Goal: Task Accomplishment & Management: Manage account settings

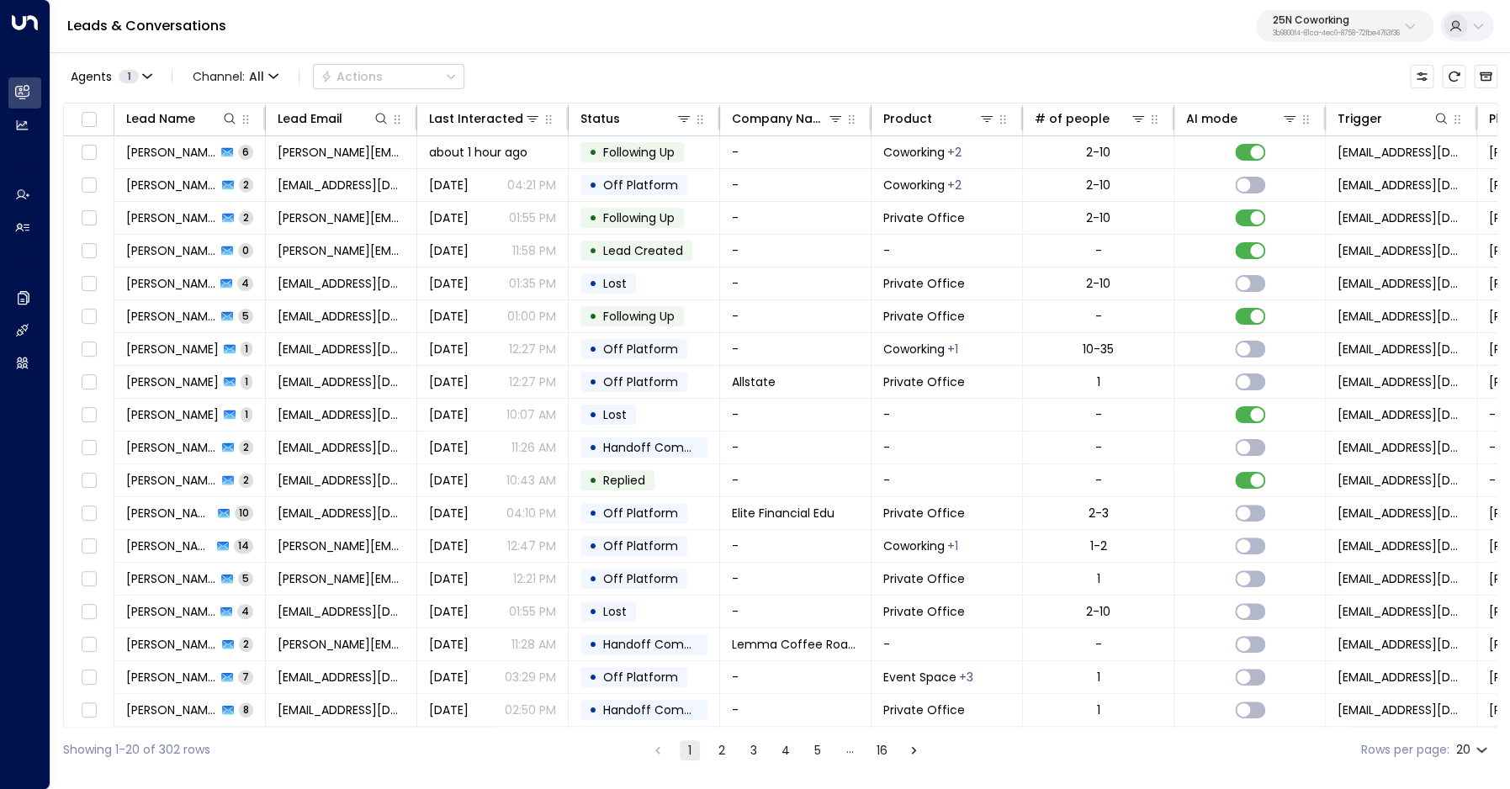
click at [1305, 37] on p "3b9800f4-81ca-4ec0-8758-72fbe4763f36" at bounding box center [1336, 33] width 127 height 7
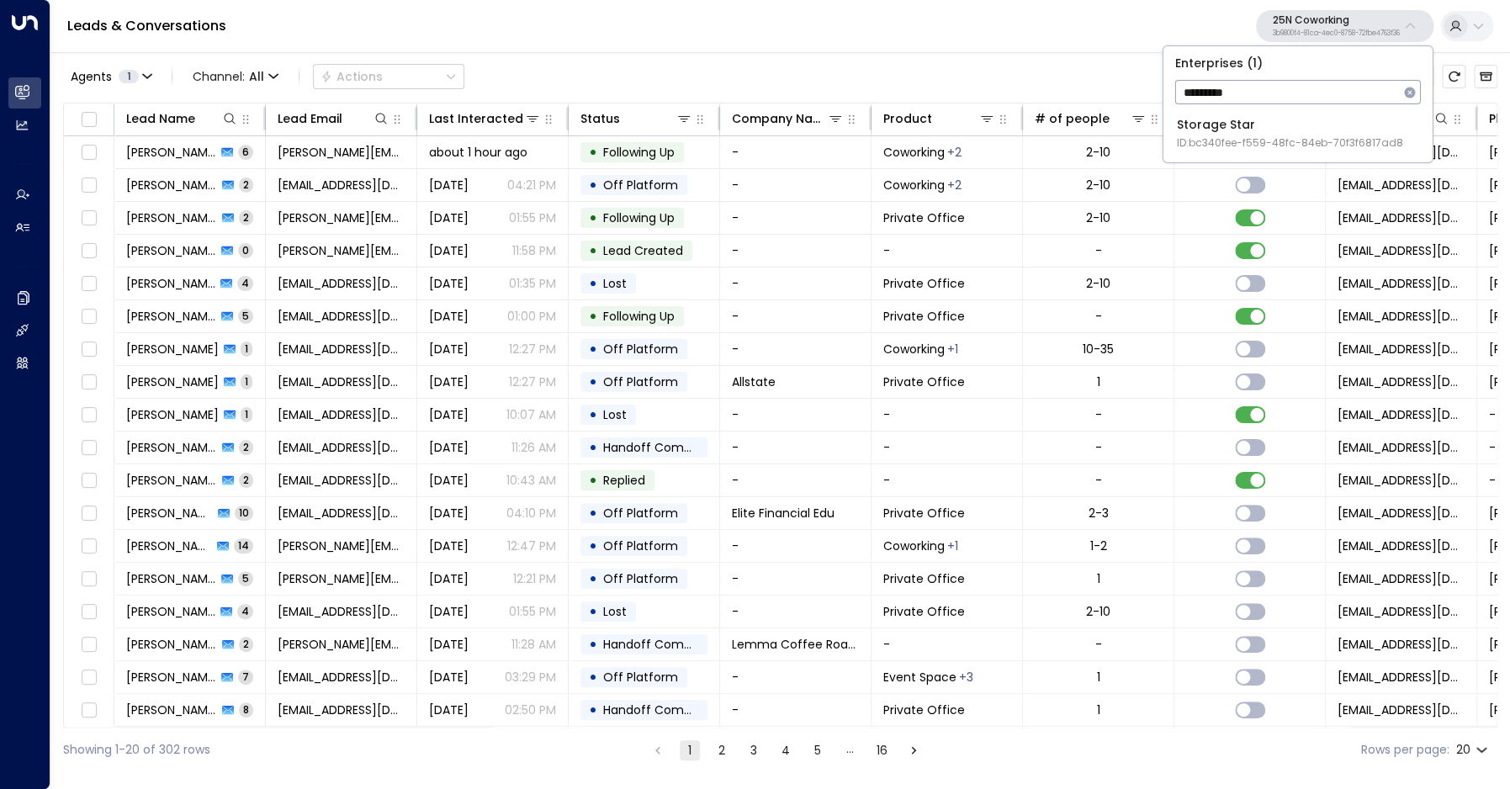
type input "*********"
click at [1221, 130] on div "Storage Star ID: bc340fee-f559-48fc-84eb-70f3f6817ad8" at bounding box center [1290, 133] width 226 height 34
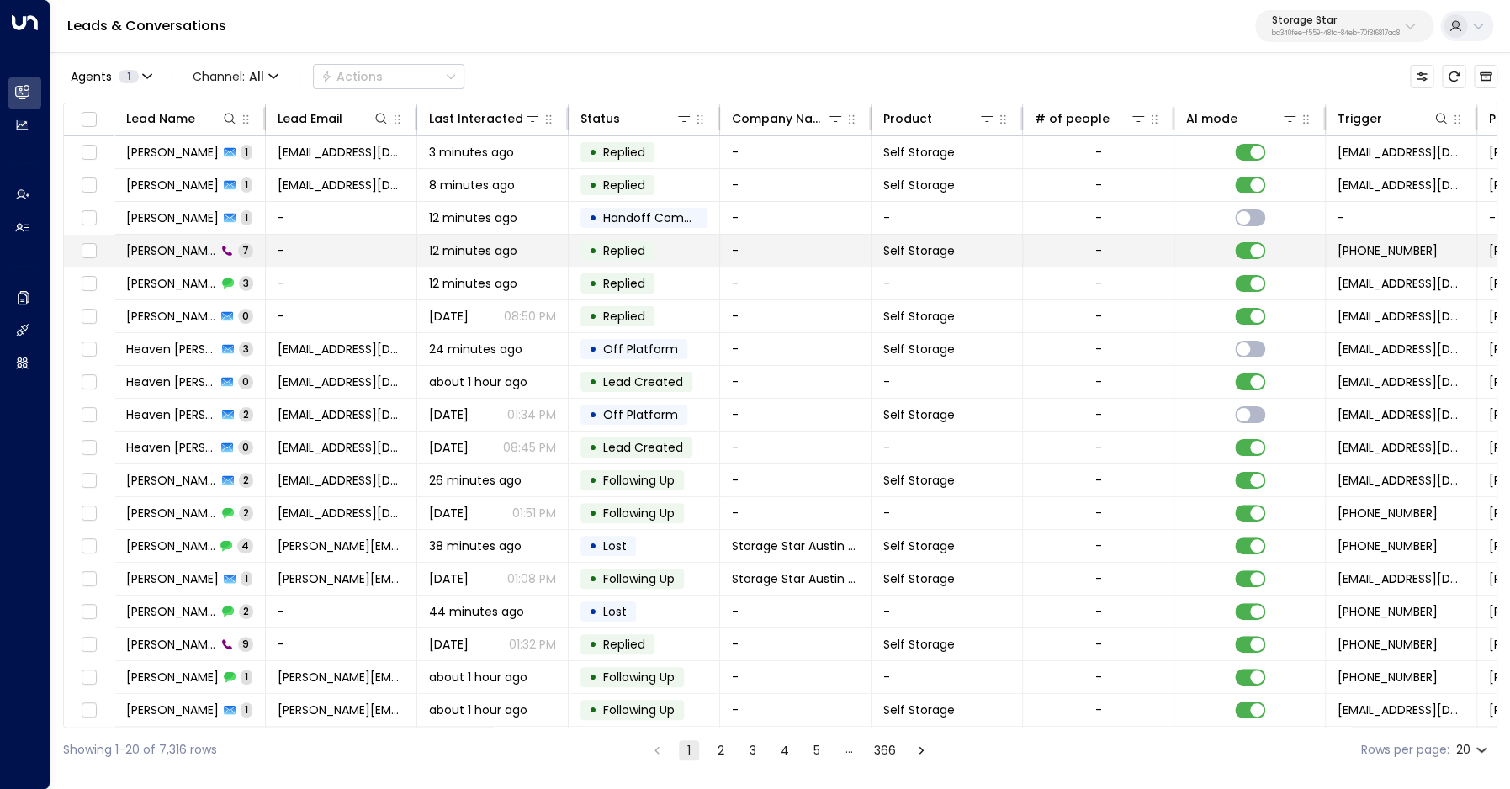
click at [162, 249] on span "[PERSON_NAME]" at bounding box center [171, 250] width 90 height 17
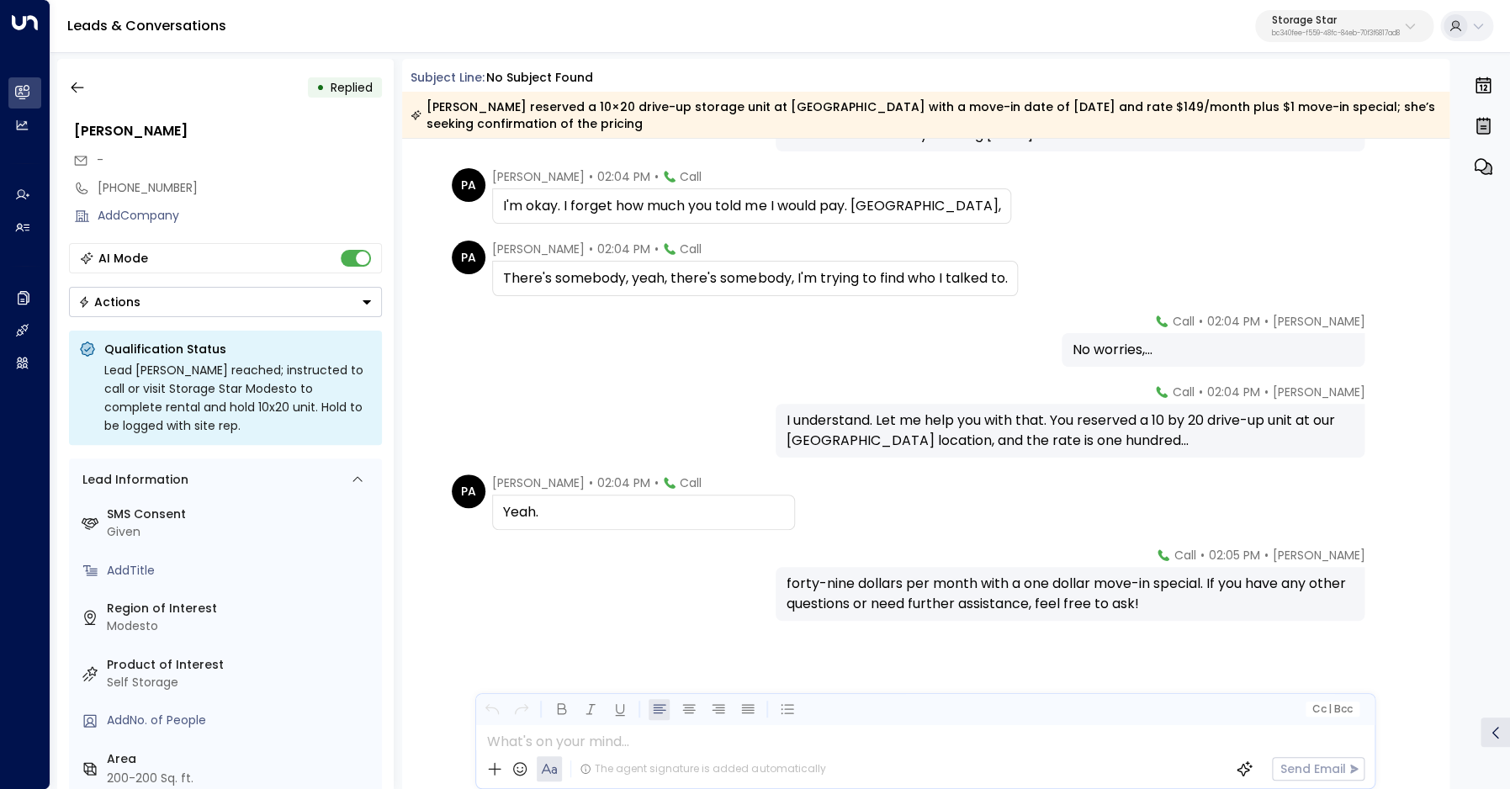
scroll to position [136, 0]
click at [74, 88] on icon "button" at bounding box center [77, 87] width 17 height 17
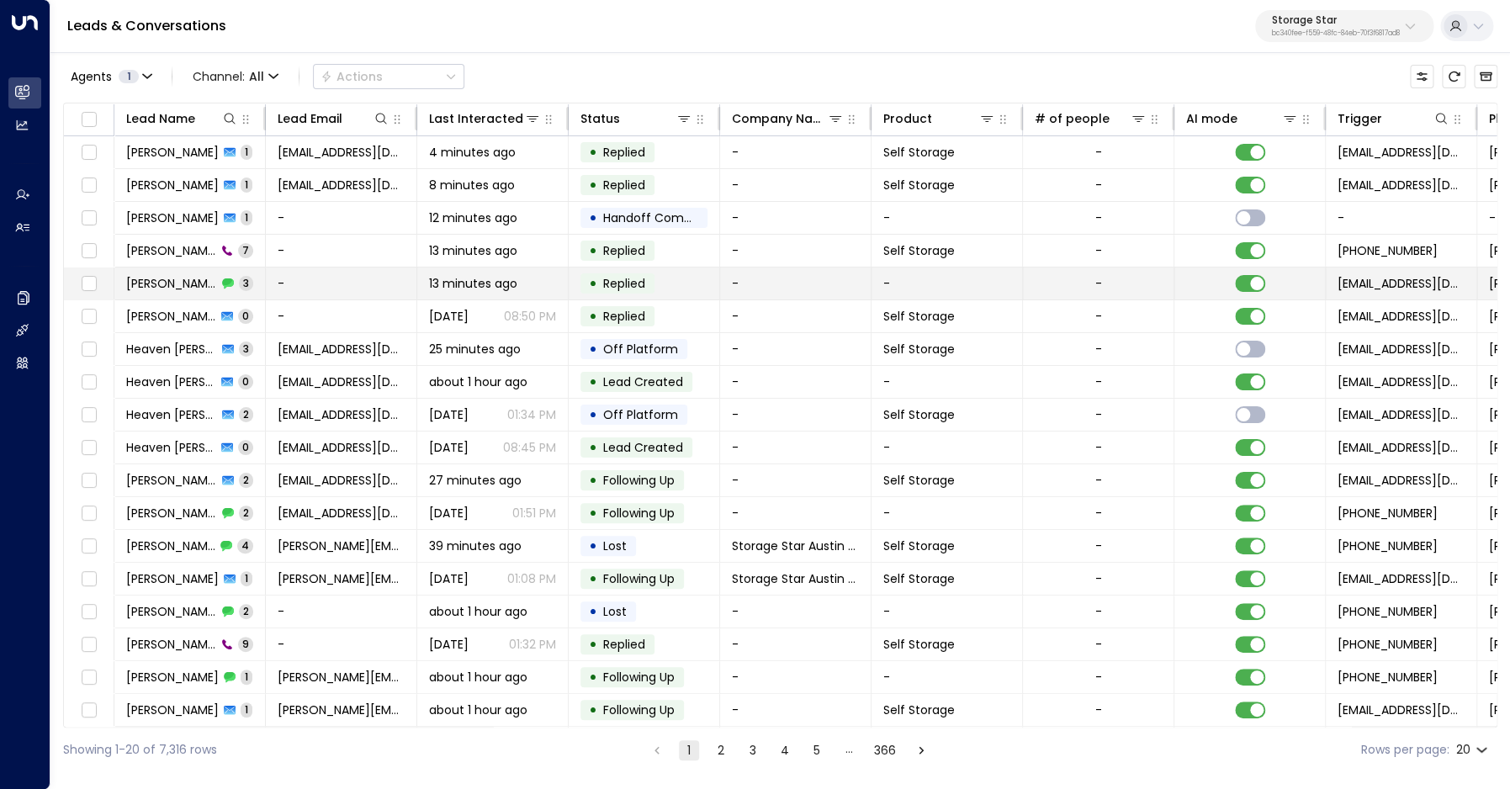
click at [158, 282] on span "[PERSON_NAME]" at bounding box center [171, 283] width 91 height 17
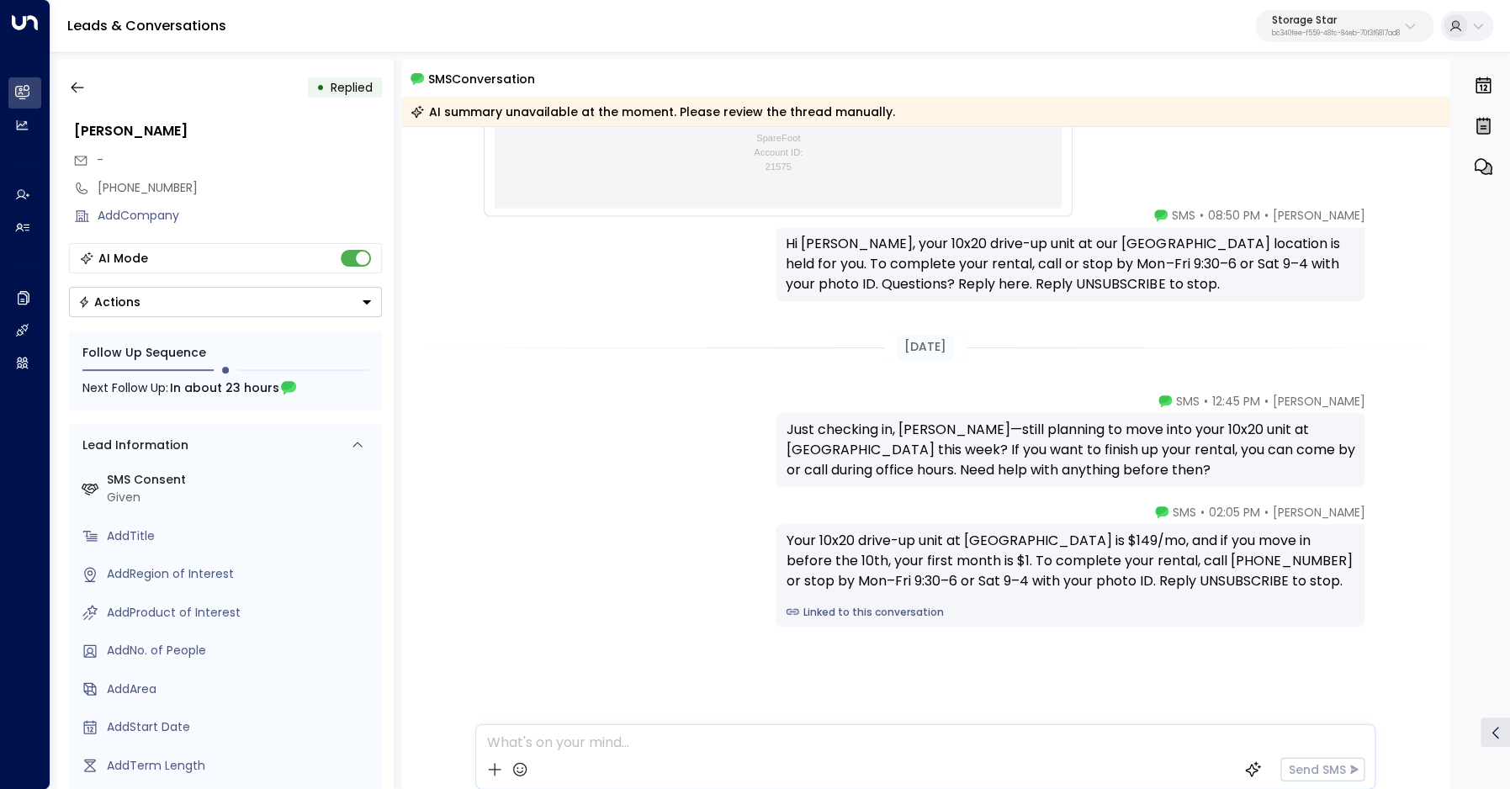
scroll to position [1145, 0]
click at [77, 89] on icon "button" at bounding box center [77, 87] width 17 height 17
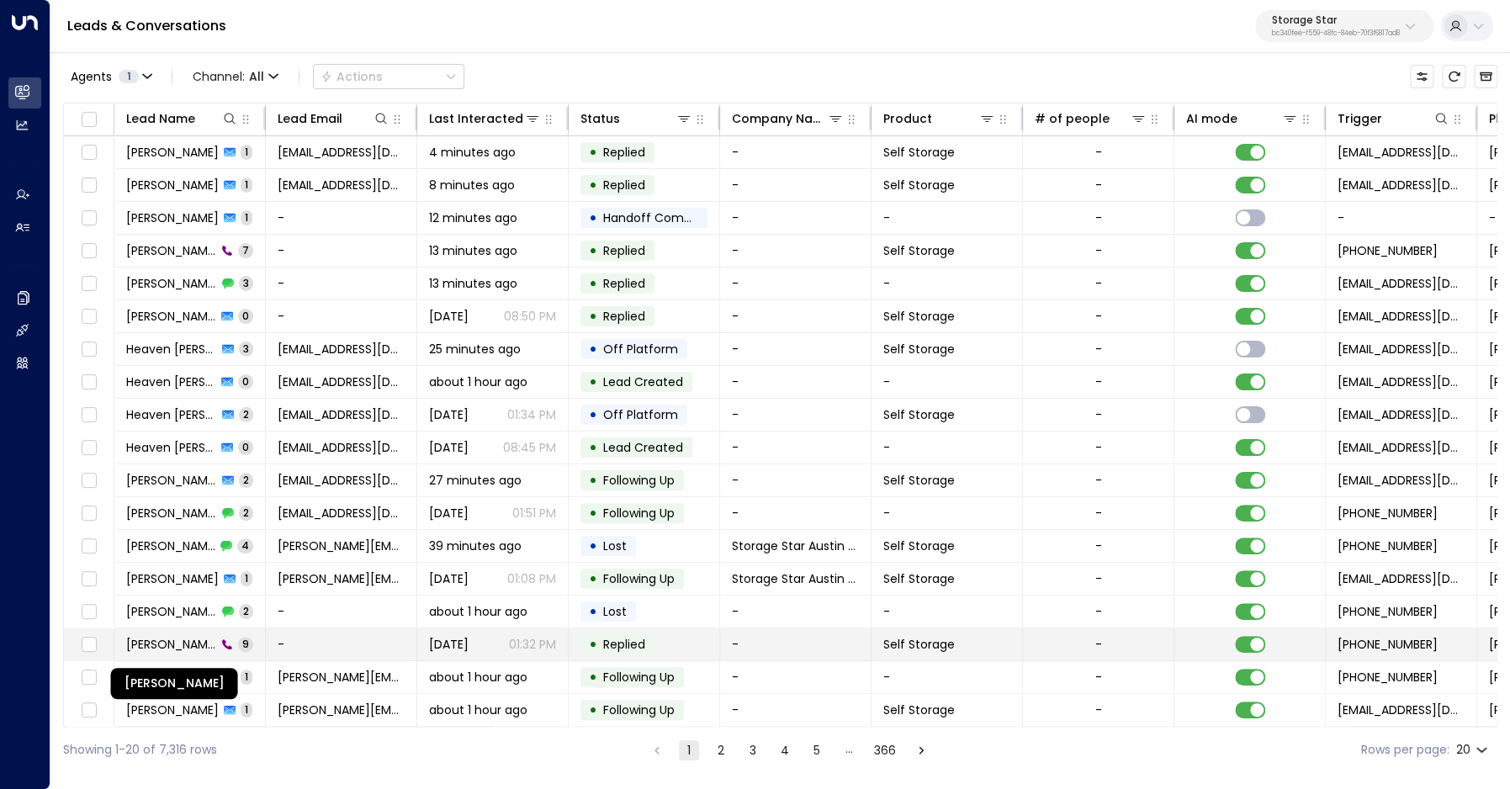
click at [182, 641] on span "[PERSON_NAME]" at bounding box center [171, 644] width 90 height 17
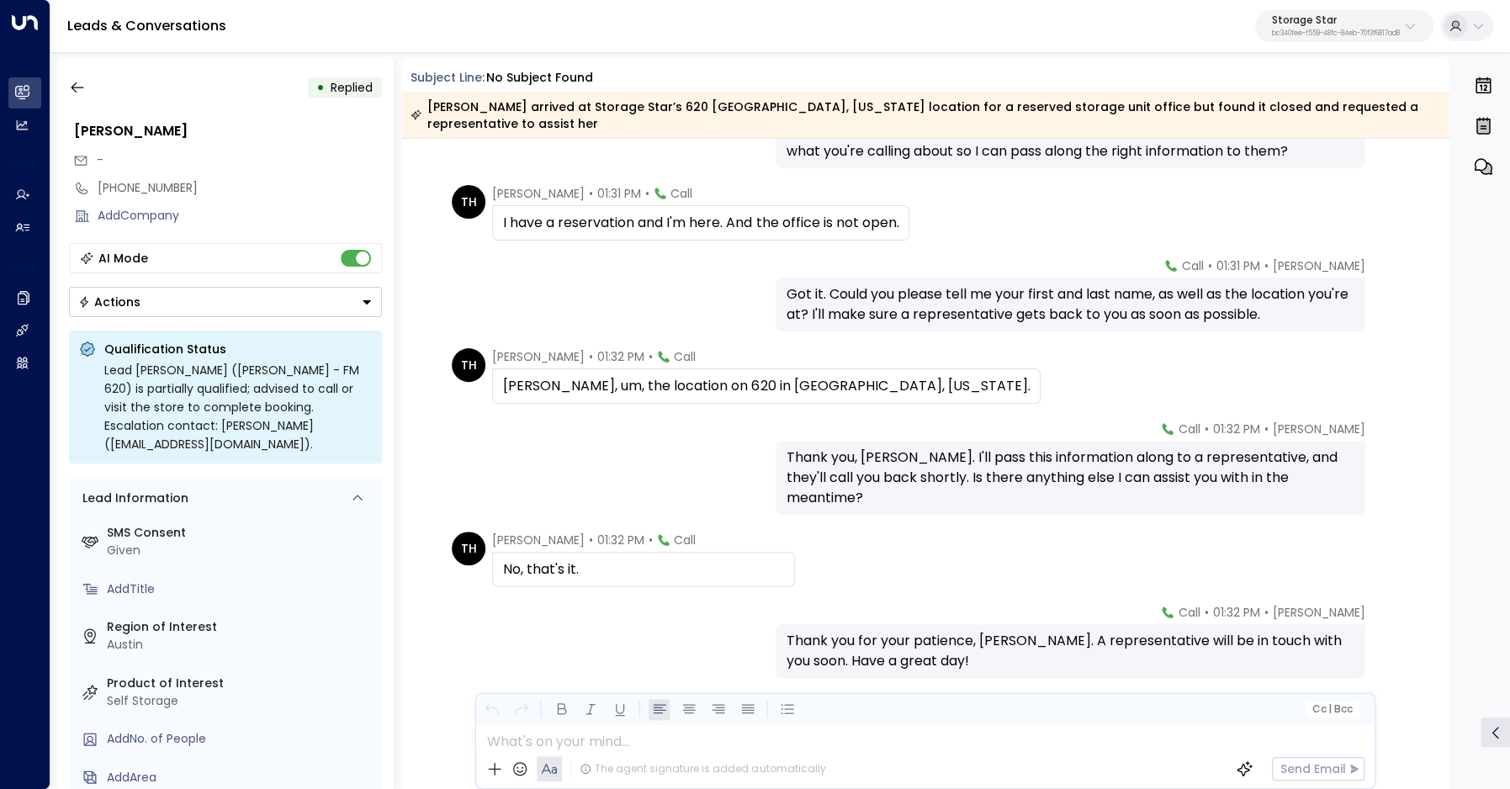
scroll to position [272, 0]
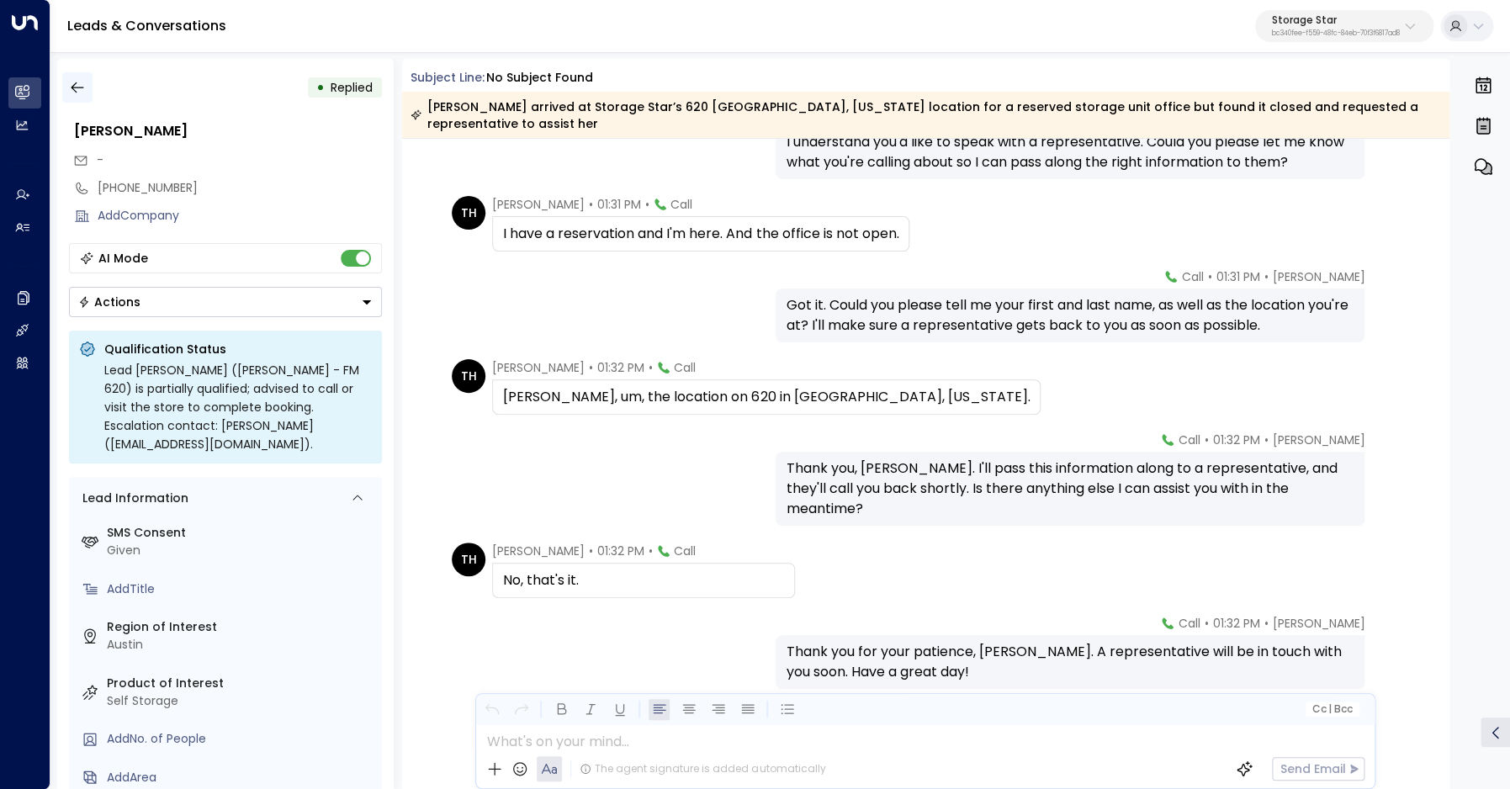
click at [84, 92] on icon "button" at bounding box center [77, 87] width 17 height 17
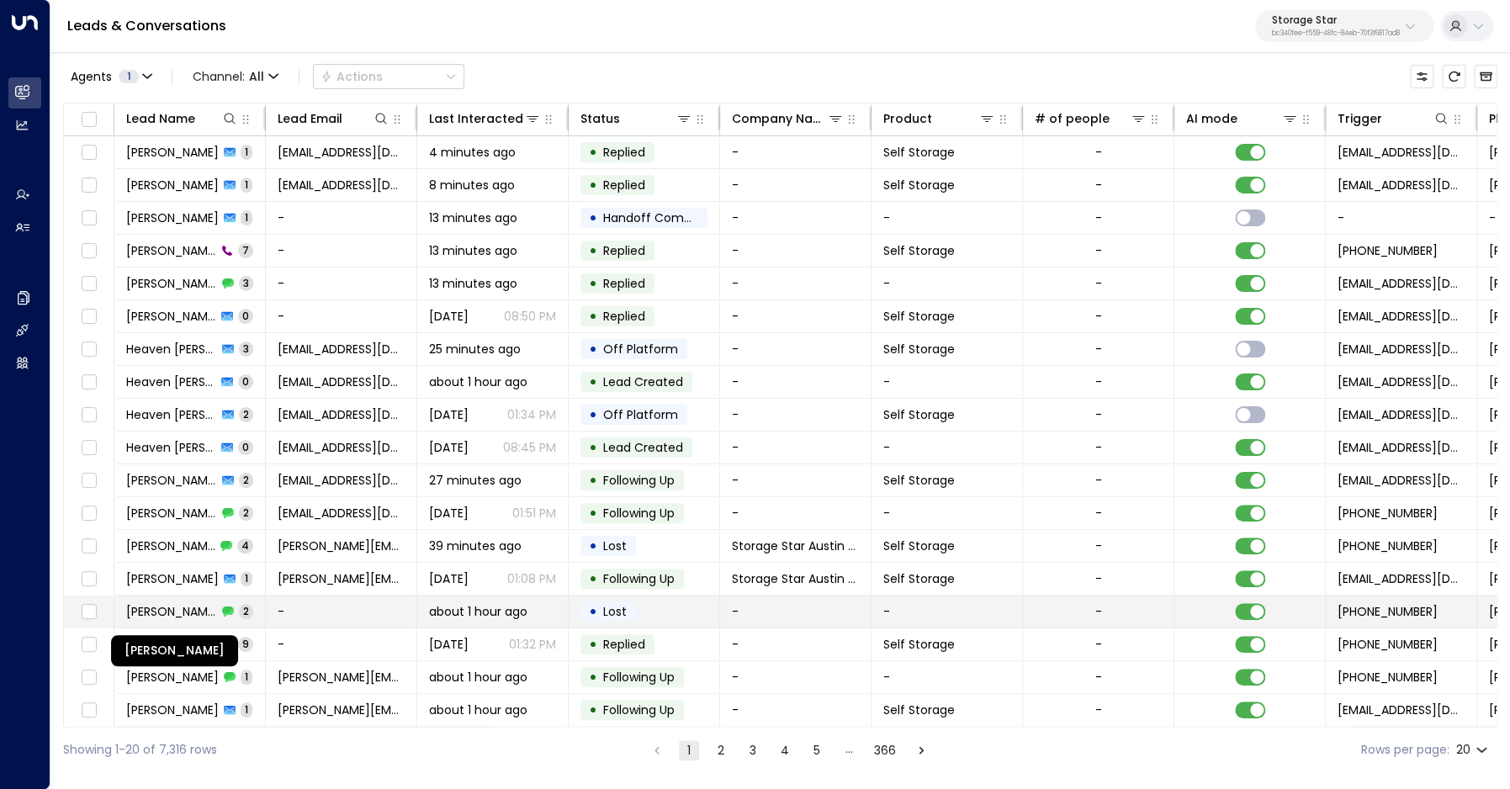
click at [170, 612] on span "[PERSON_NAME]" at bounding box center [171, 611] width 91 height 17
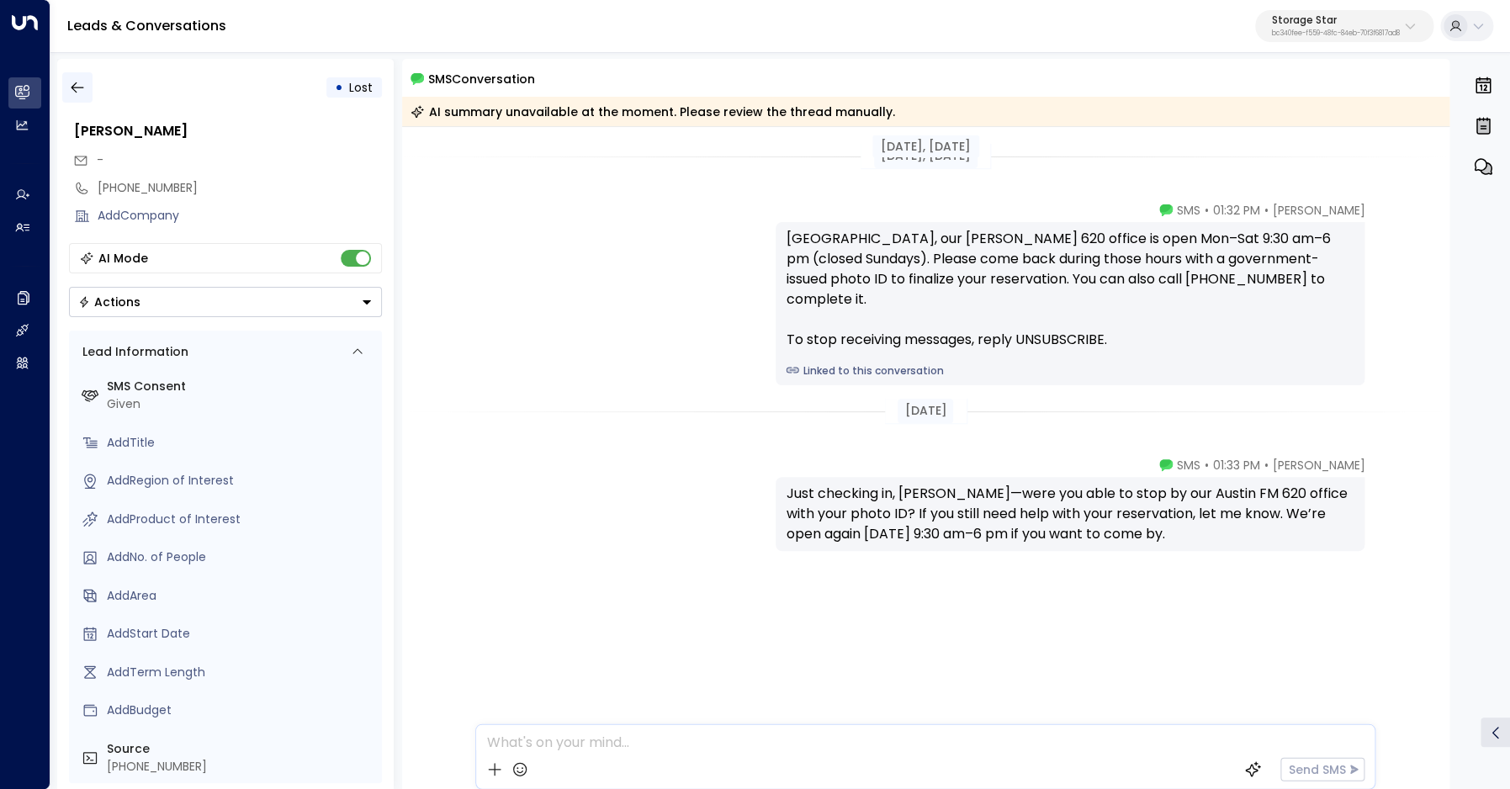
click at [82, 89] on icon "button" at bounding box center [77, 87] width 17 height 17
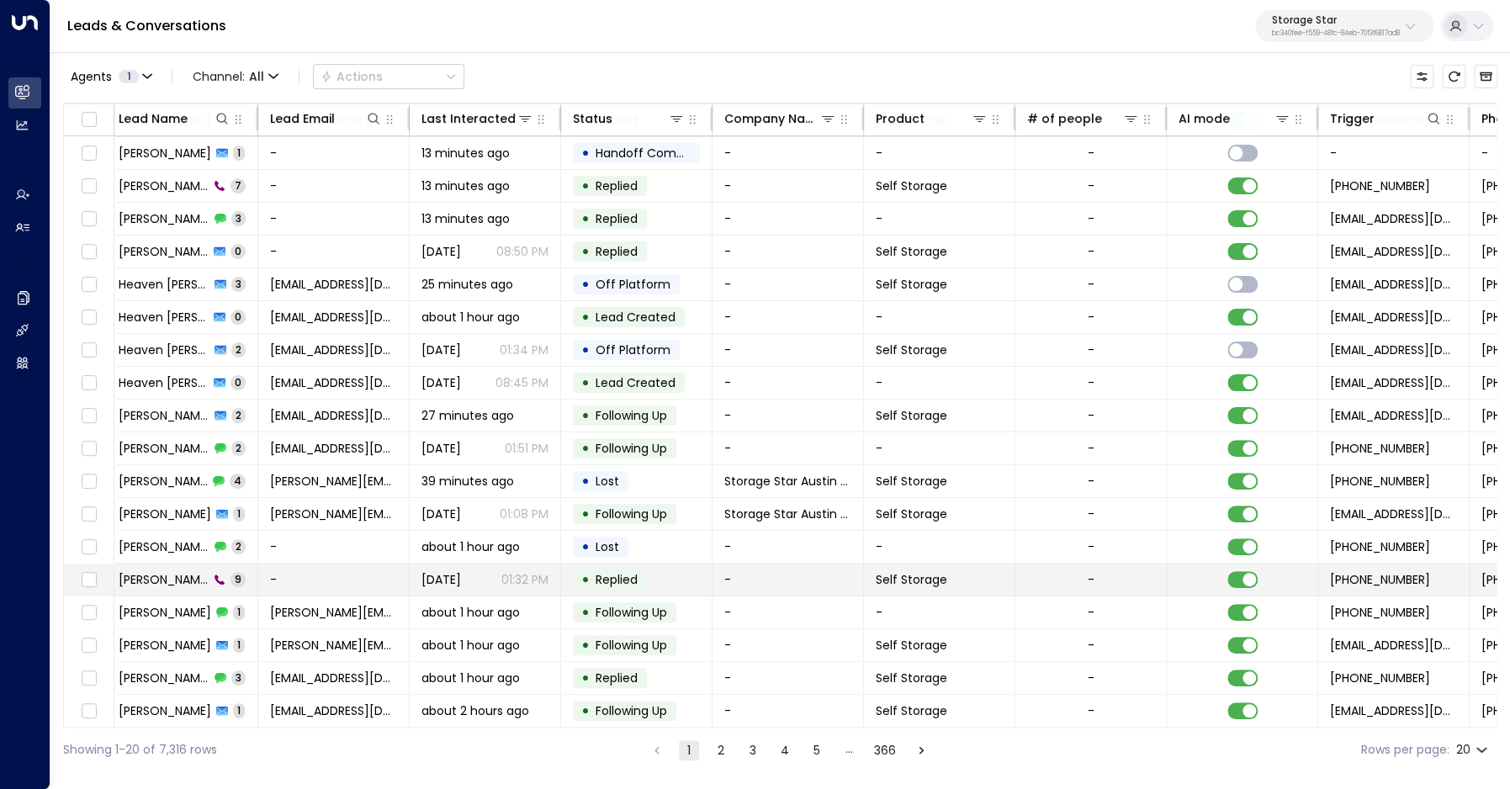
scroll to position [65, 0]
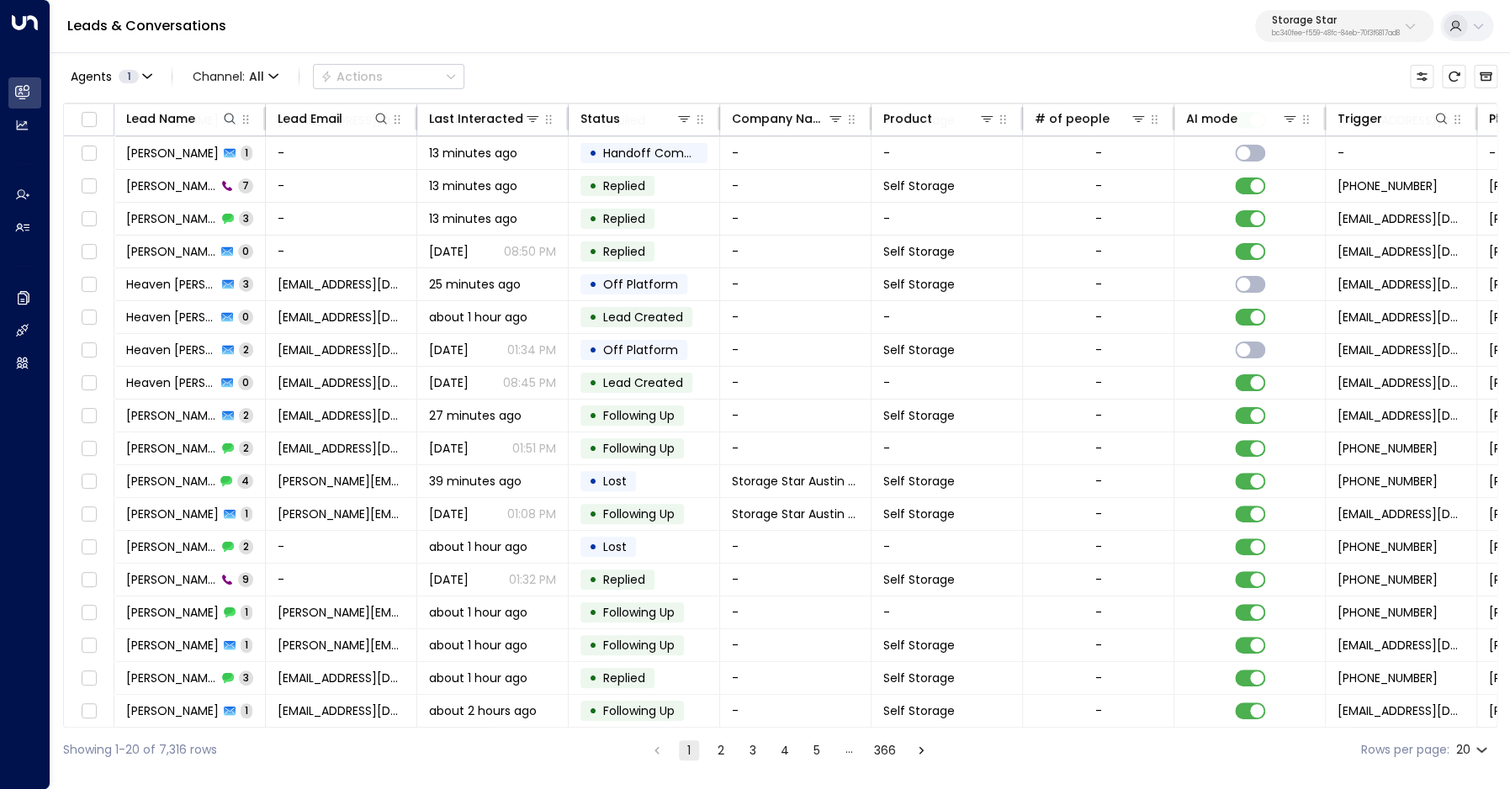
click at [727, 750] on button "2" at bounding box center [721, 750] width 20 height 20
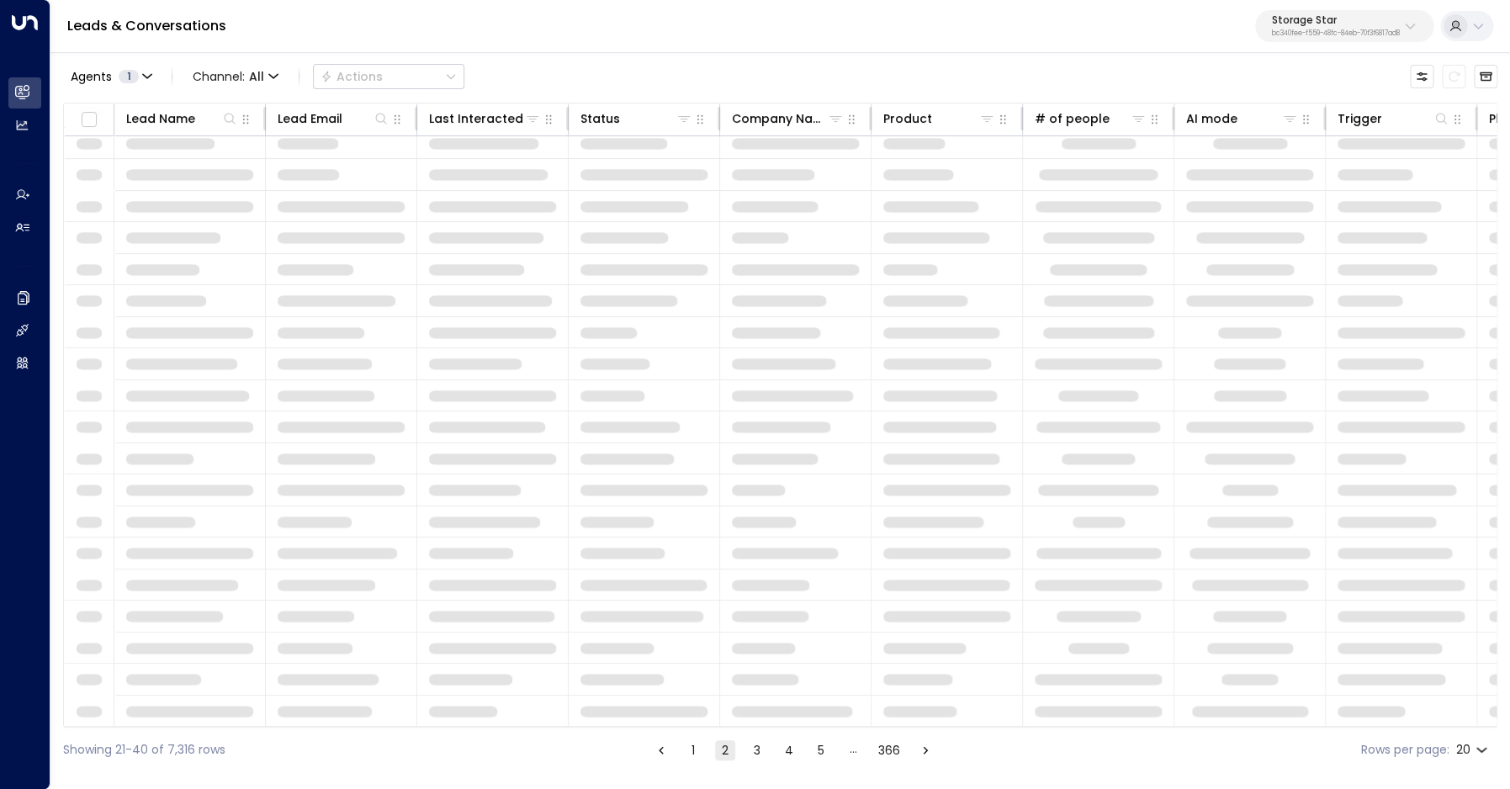
scroll to position [40, 0]
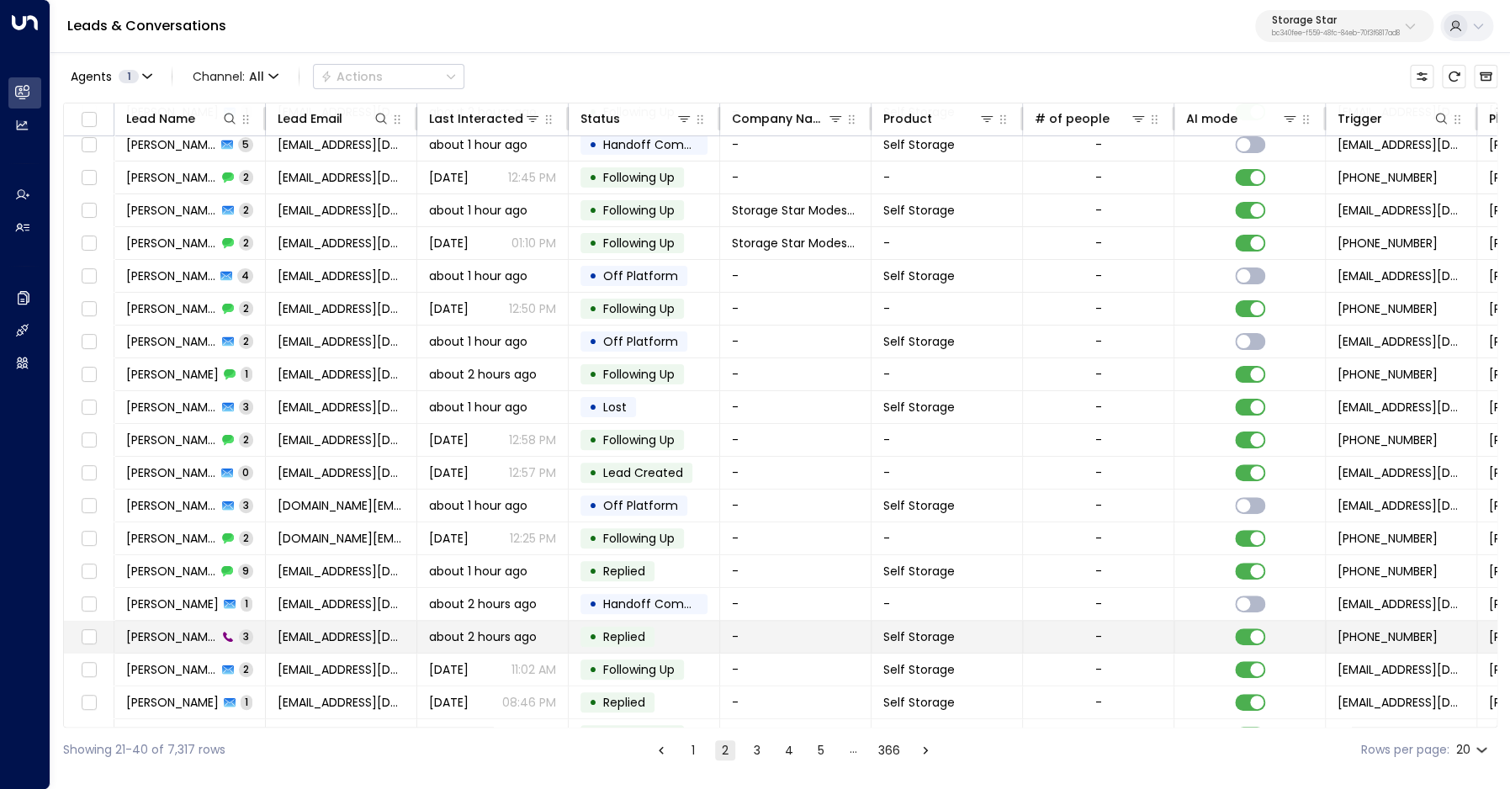
click at [188, 640] on span "[PERSON_NAME]" at bounding box center [171, 637] width 91 height 17
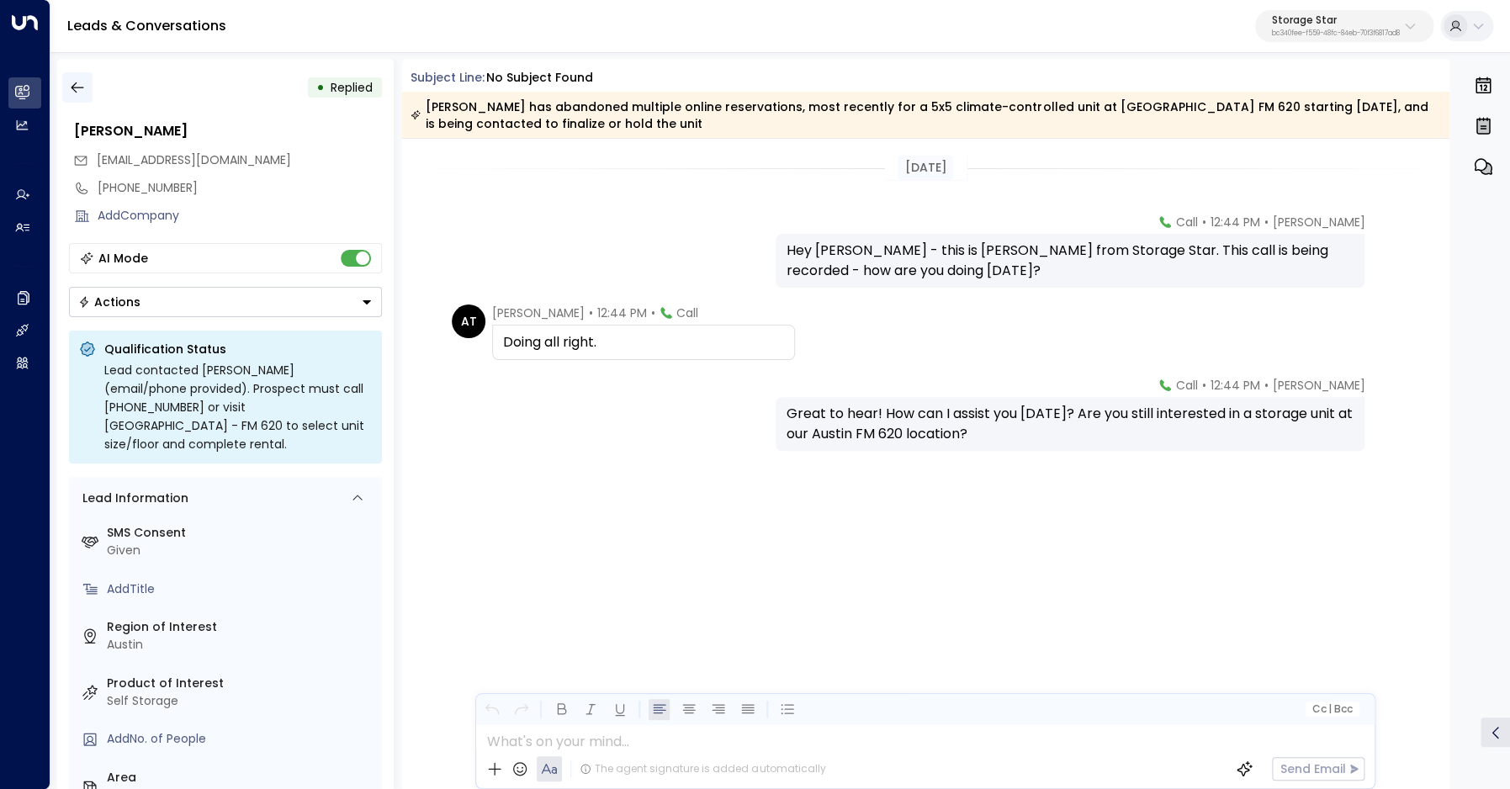
click at [72, 90] on icon "button" at bounding box center [77, 87] width 17 height 17
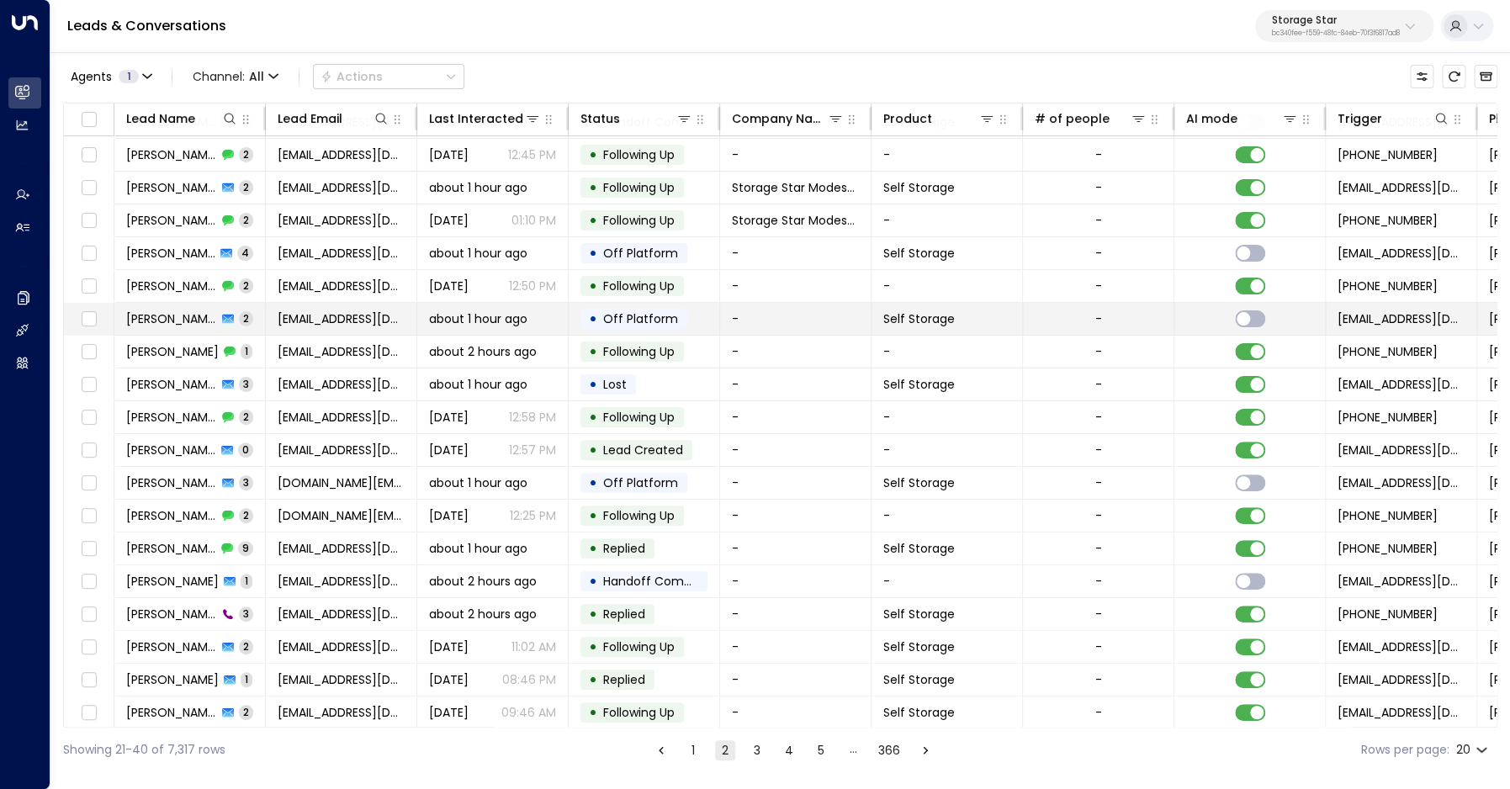
scroll to position [66, 0]
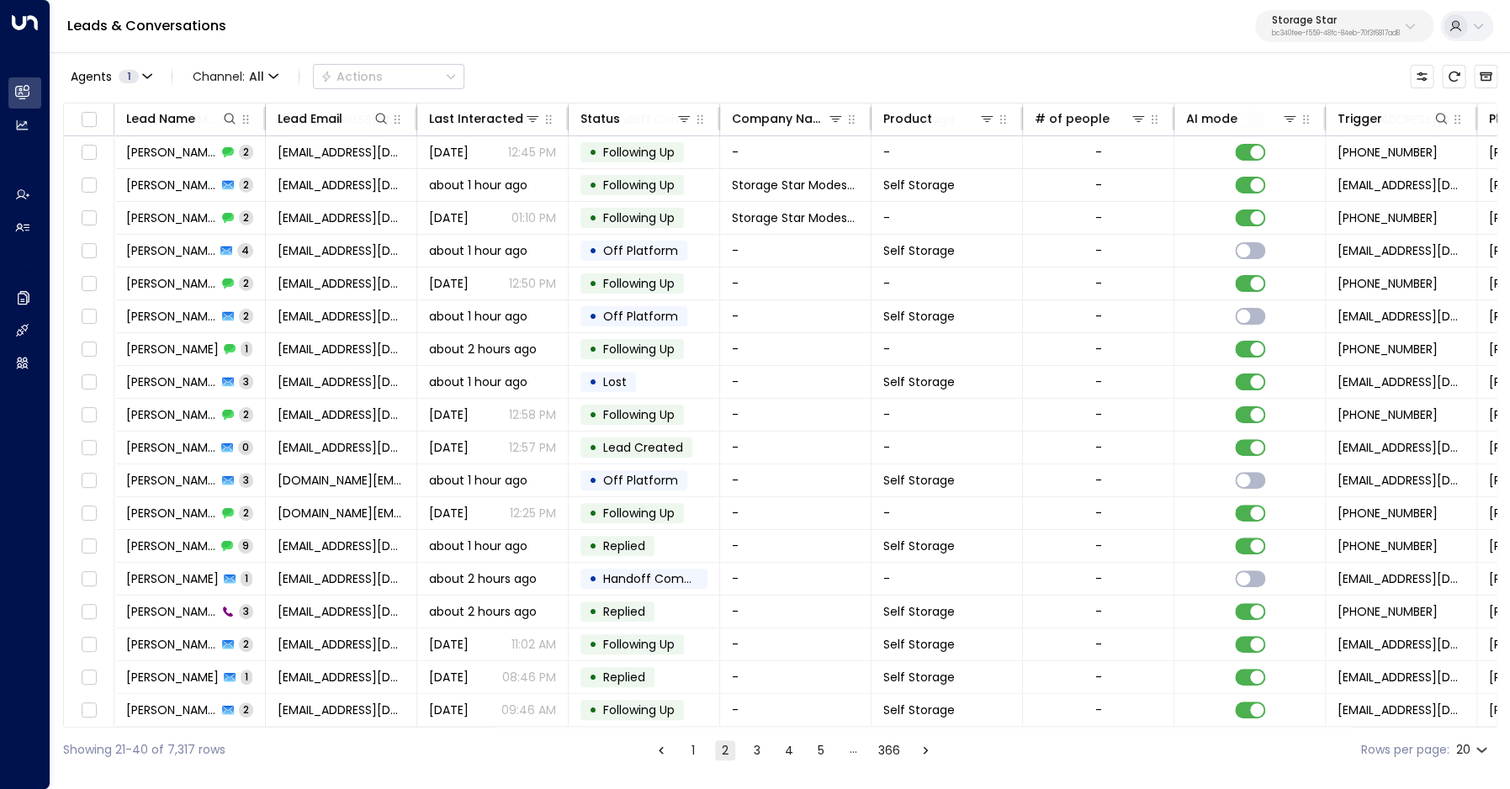
click at [751, 749] on button "3" at bounding box center [757, 750] width 20 height 20
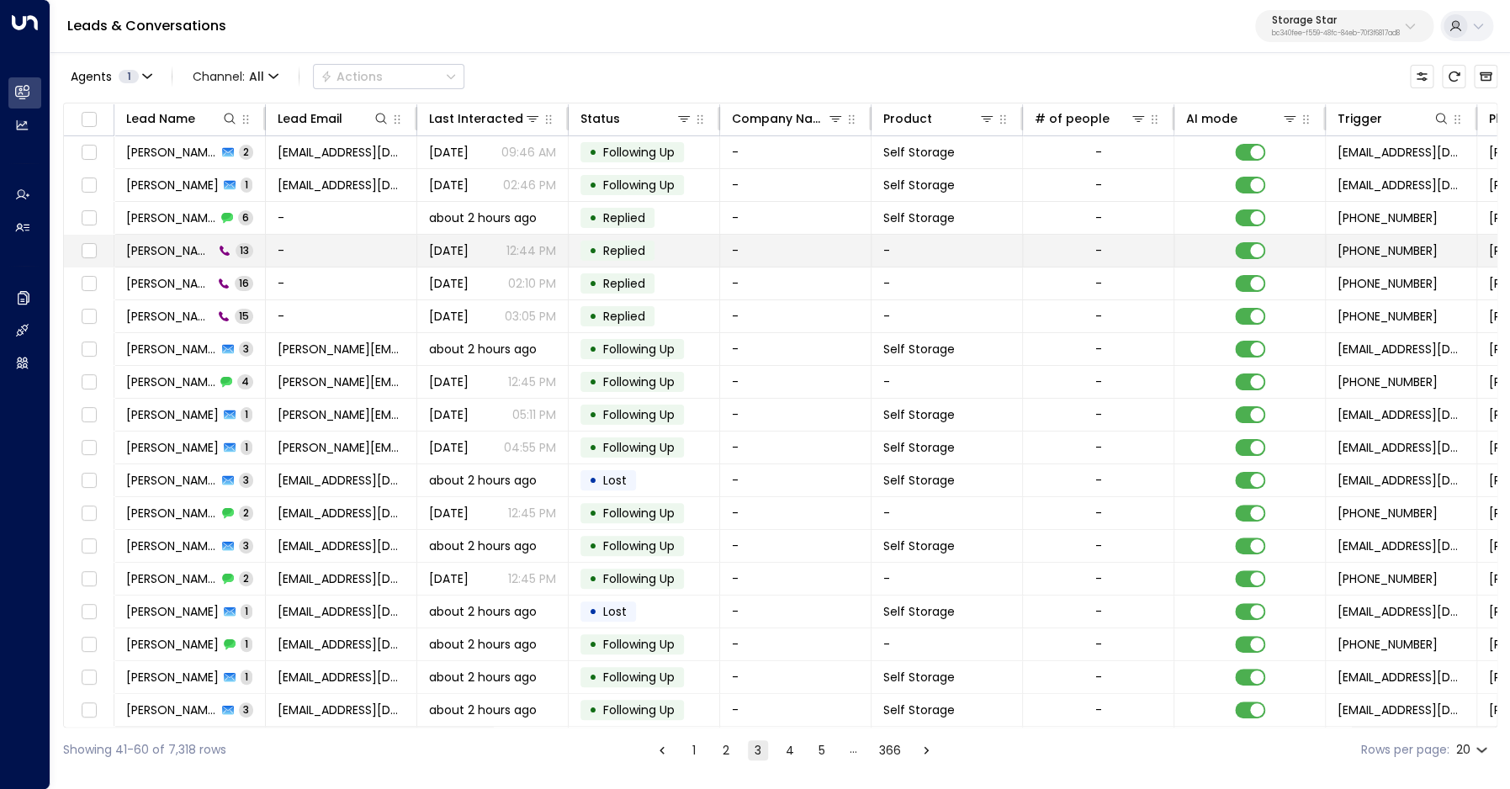
click at [143, 252] on span "[PERSON_NAME]" at bounding box center [170, 250] width 88 height 17
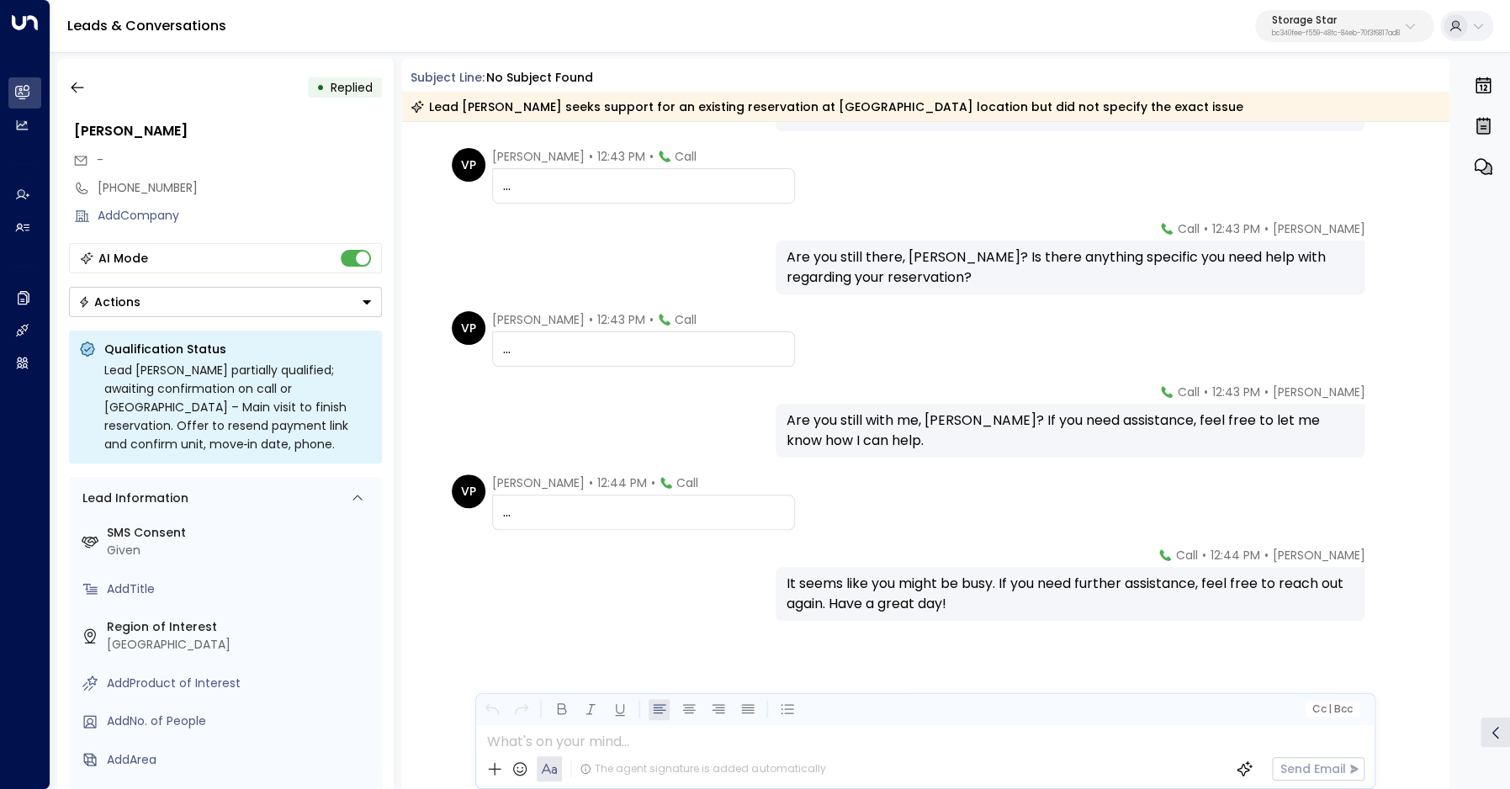
scroll to position [629, 0]
click at [86, 93] on button "button" at bounding box center [77, 87] width 30 height 30
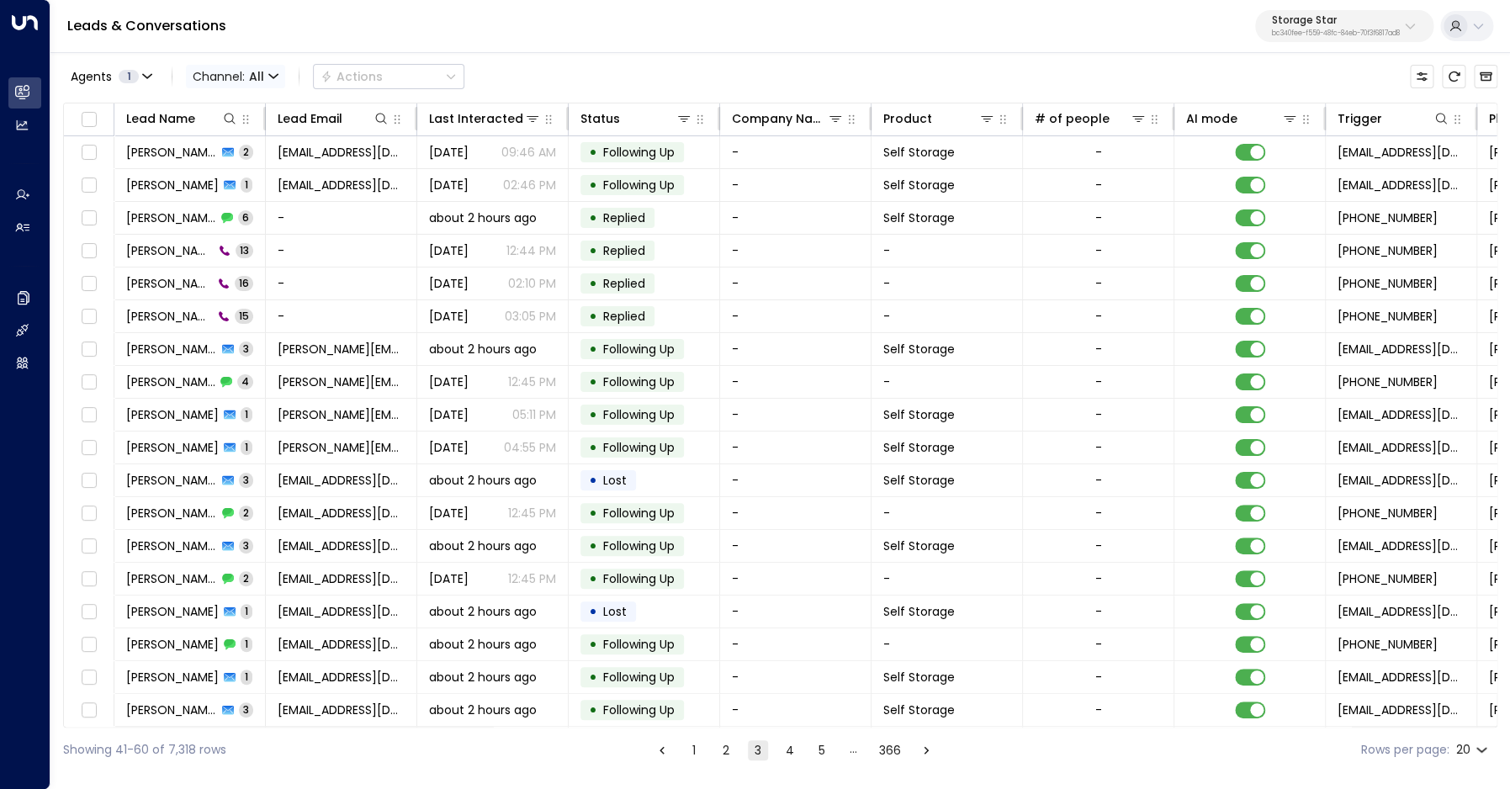
click at [242, 80] on span "Channel: All" at bounding box center [235, 77] width 99 height 24
click at [226, 178] on span "Voice" at bounding box center [213, 172] width 26 height 10
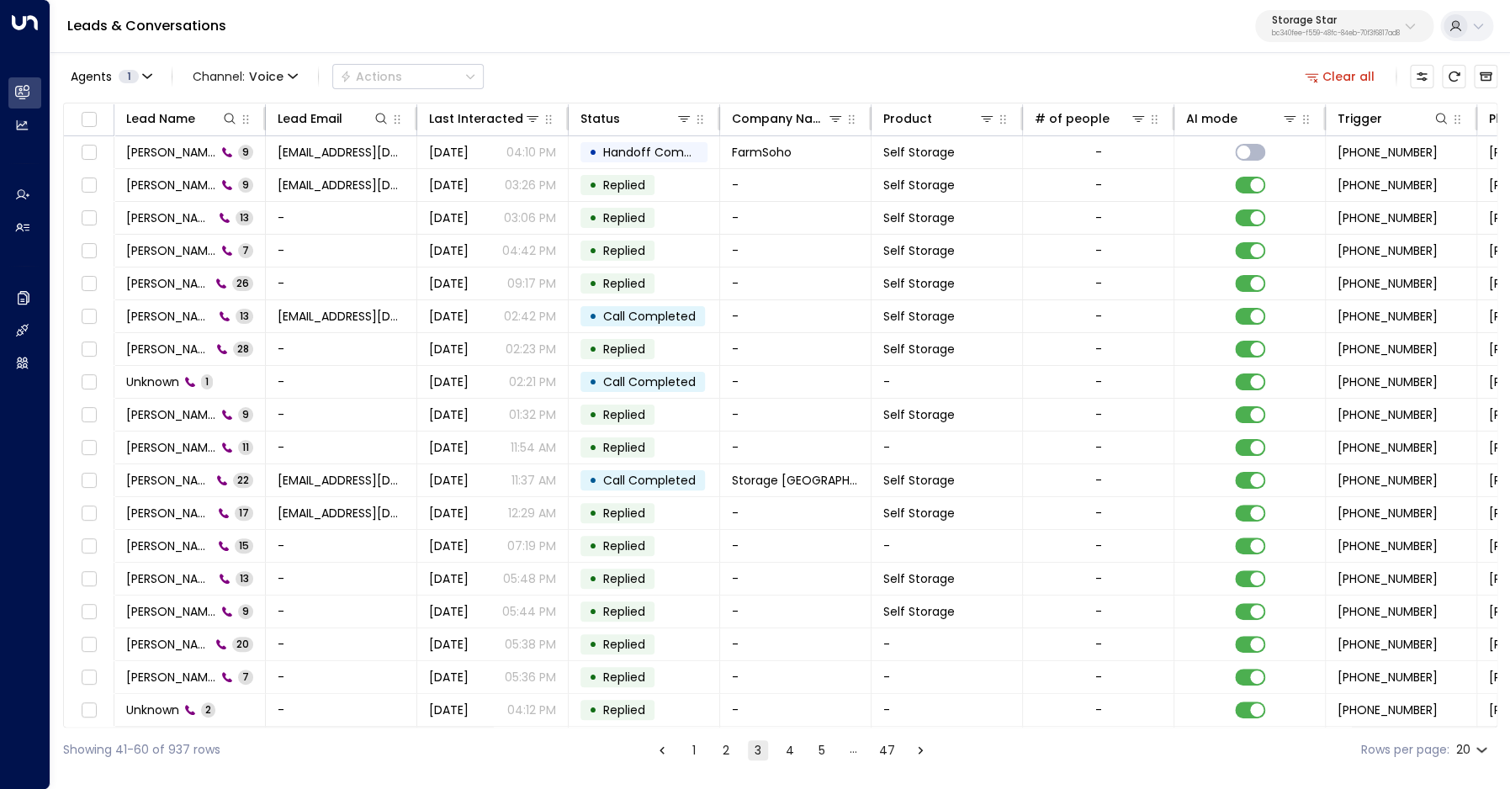
click at [692, 751] on button "1" at bounding box center [694, 750] width 20 height 20
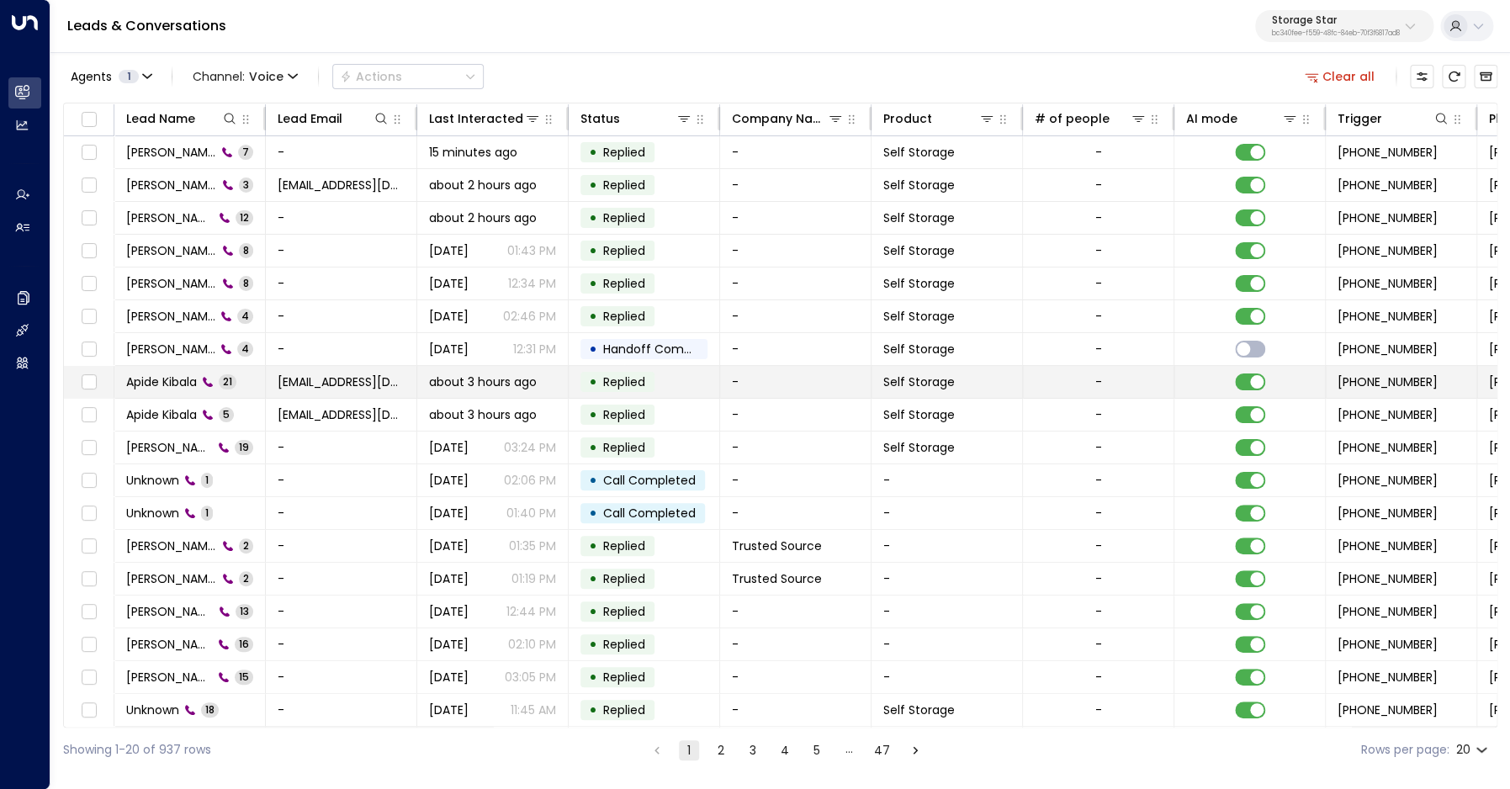
click at [179, 379] on span "Apide Kibala" at bounding box center [161, 382] width 71 height 17
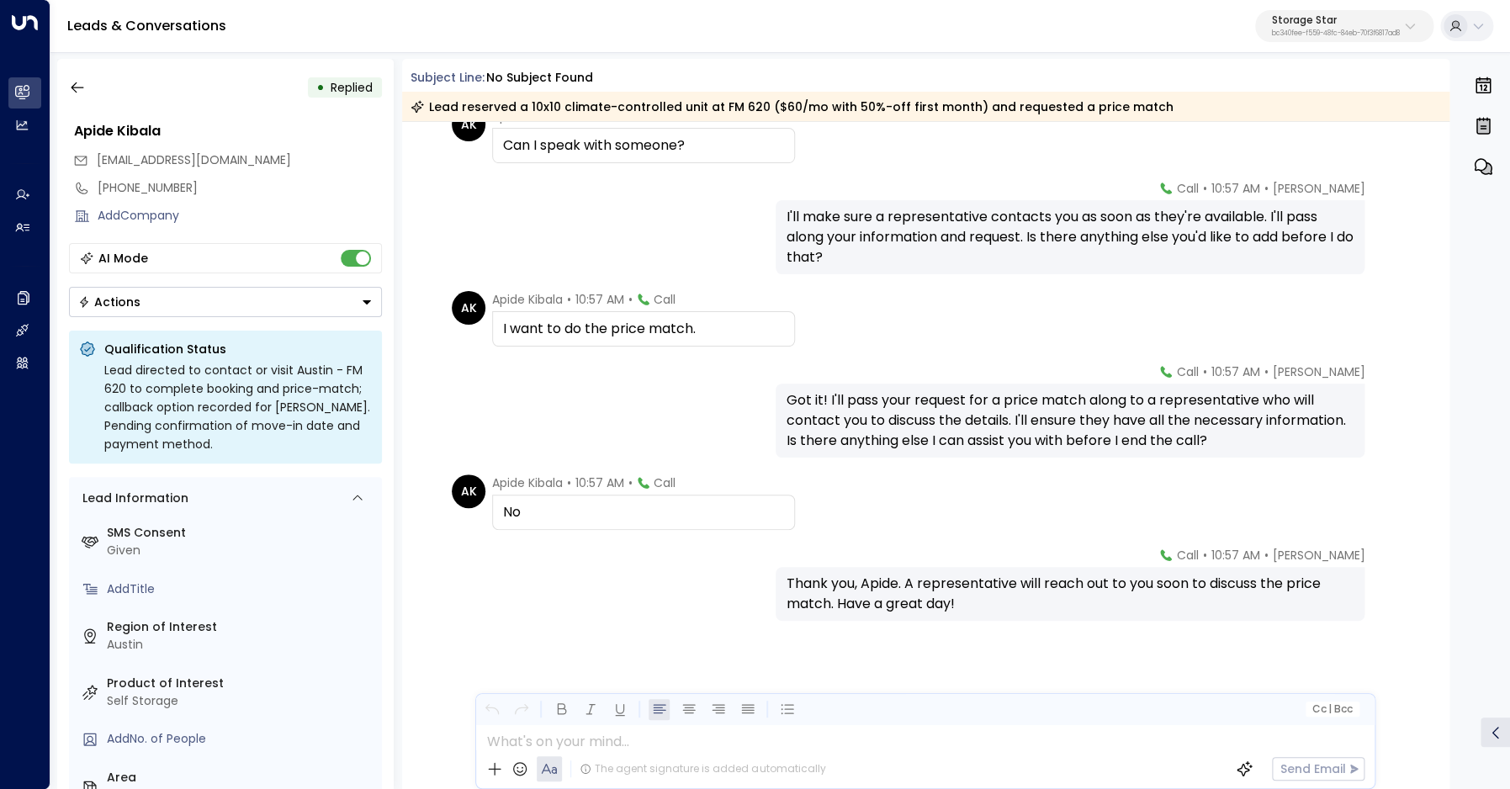
scroll to position [1422, 0]
click at [84, 82] on icon "button" at bounding box center [77, 87] width 17 height 17
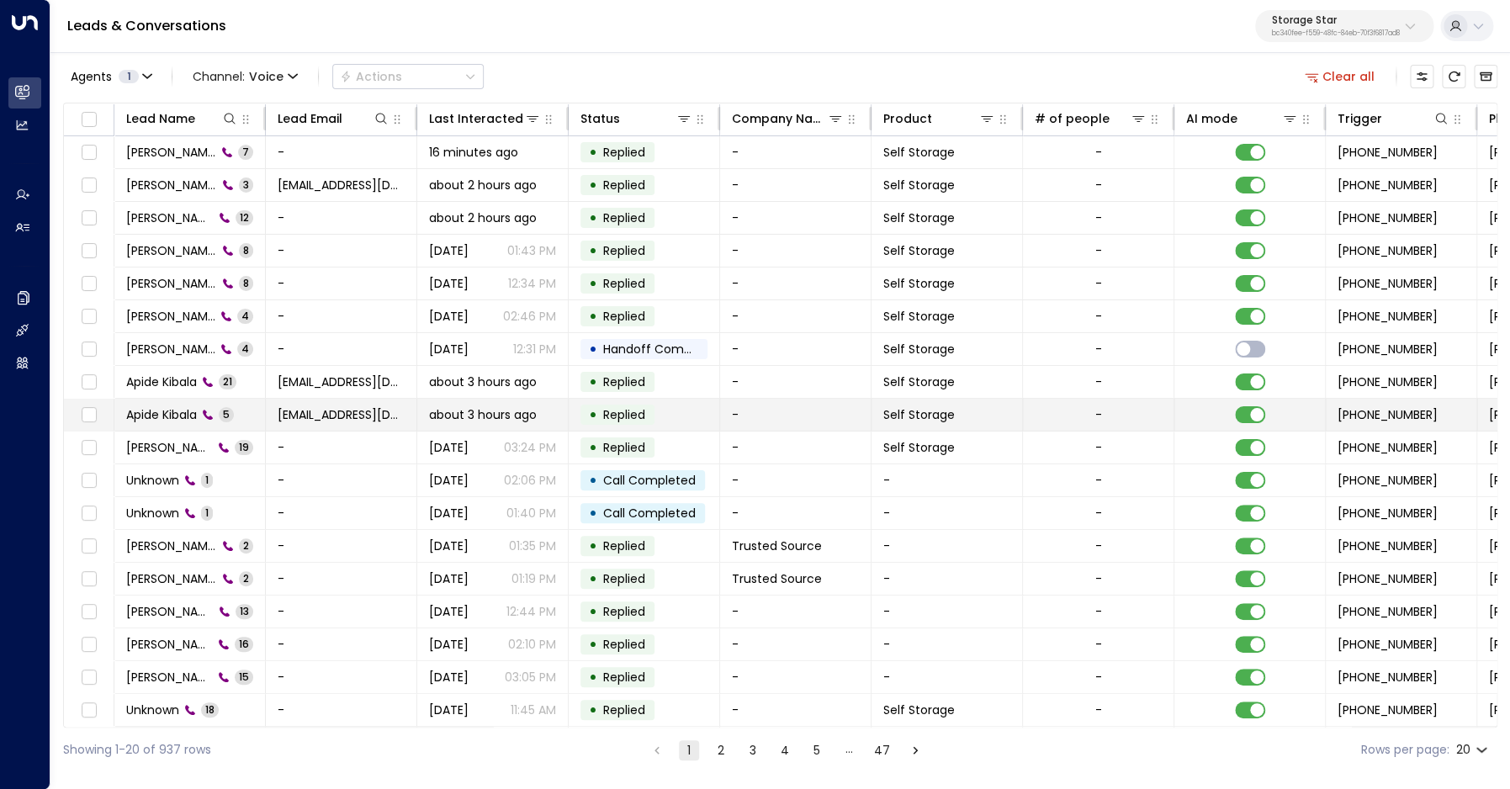
click at [177, 421] on span "Apide Kibala" at bounding box center [161, 414] width 71 height 17
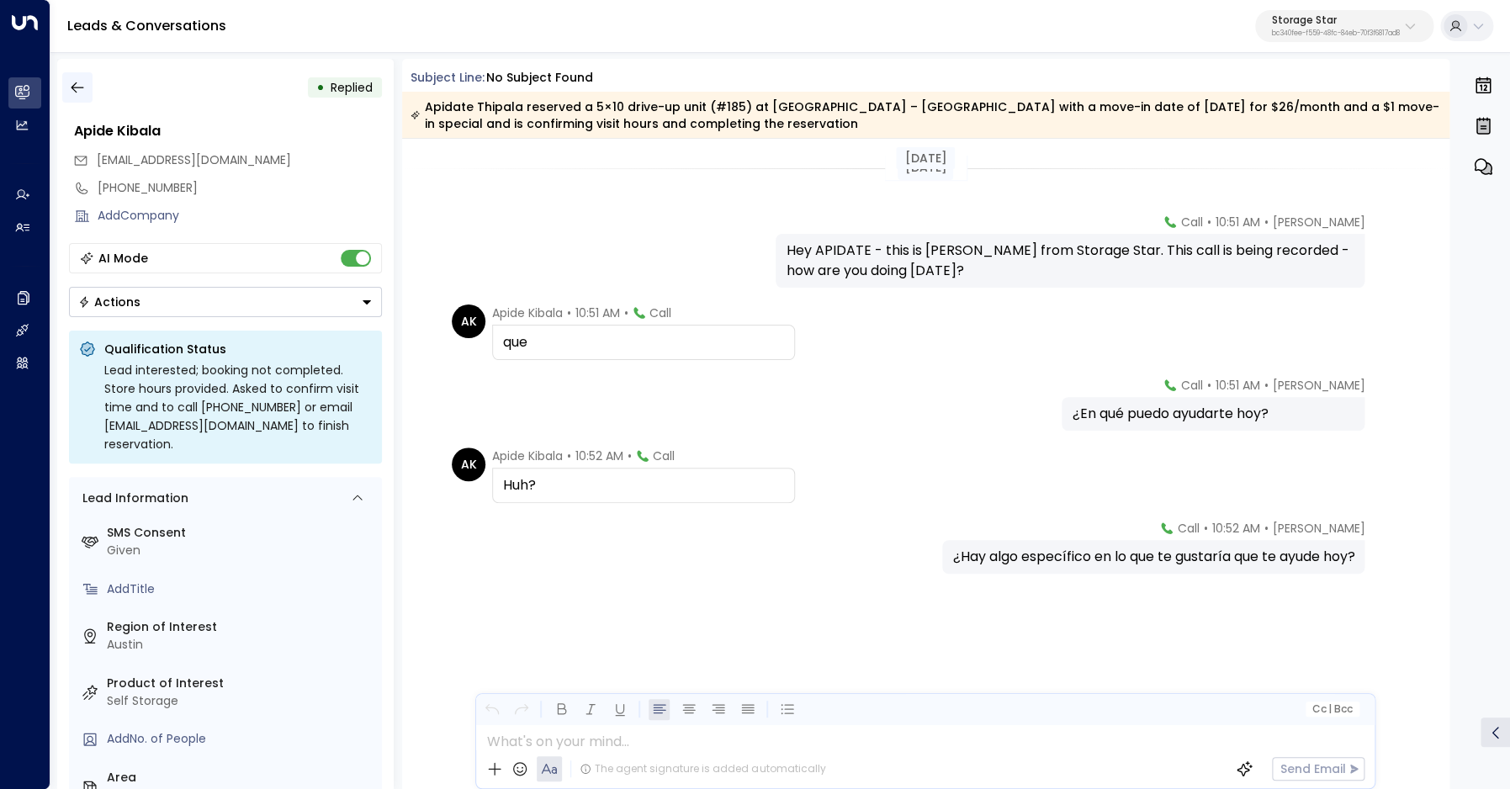
click at [83, 85] on icon "button" at bounding box center [77, 87] width 17 height 17
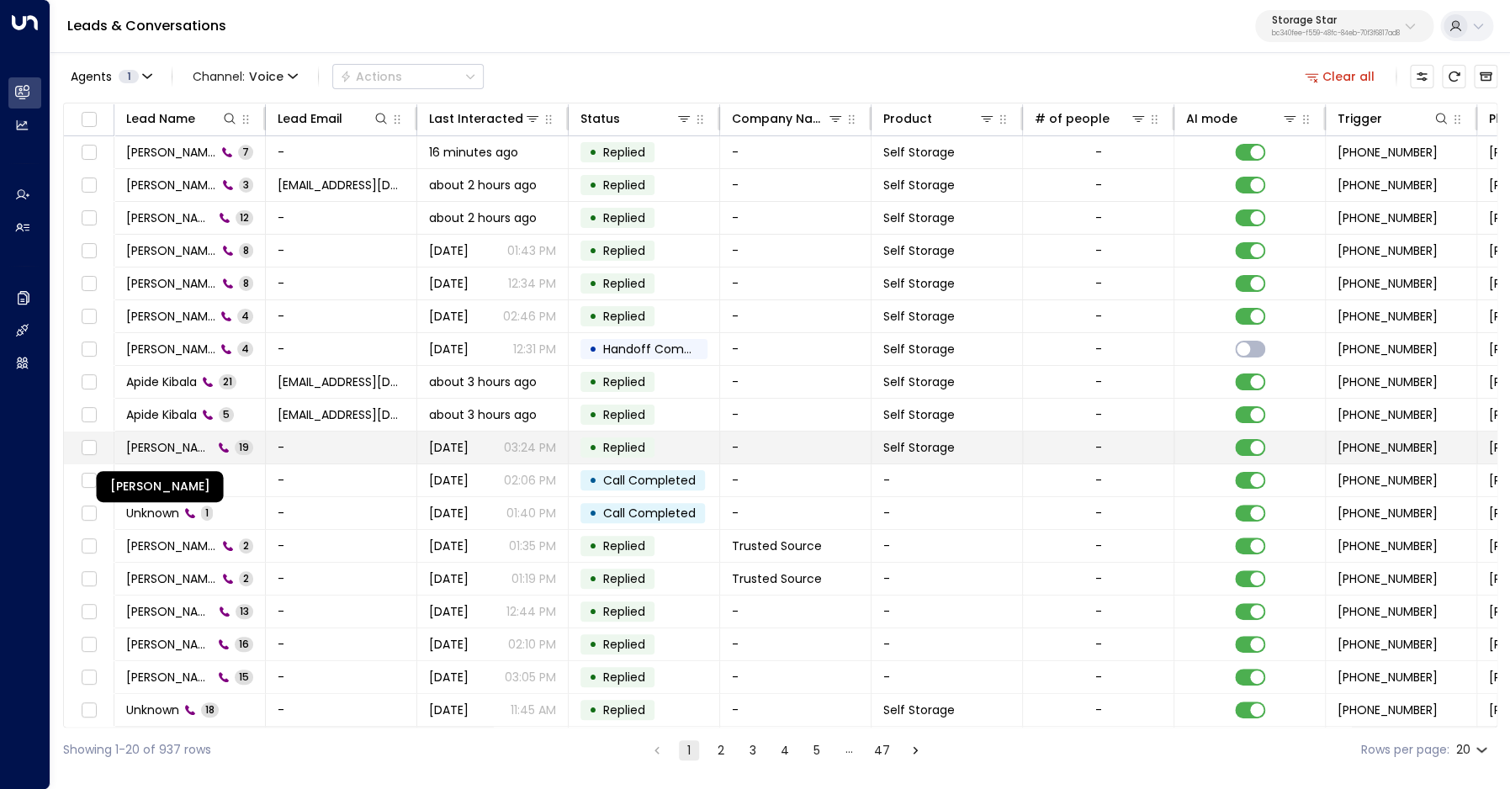
click at [197, 448] on span "[PERSON_NAME]" at bounding box center [169, 447] width 87 height 17
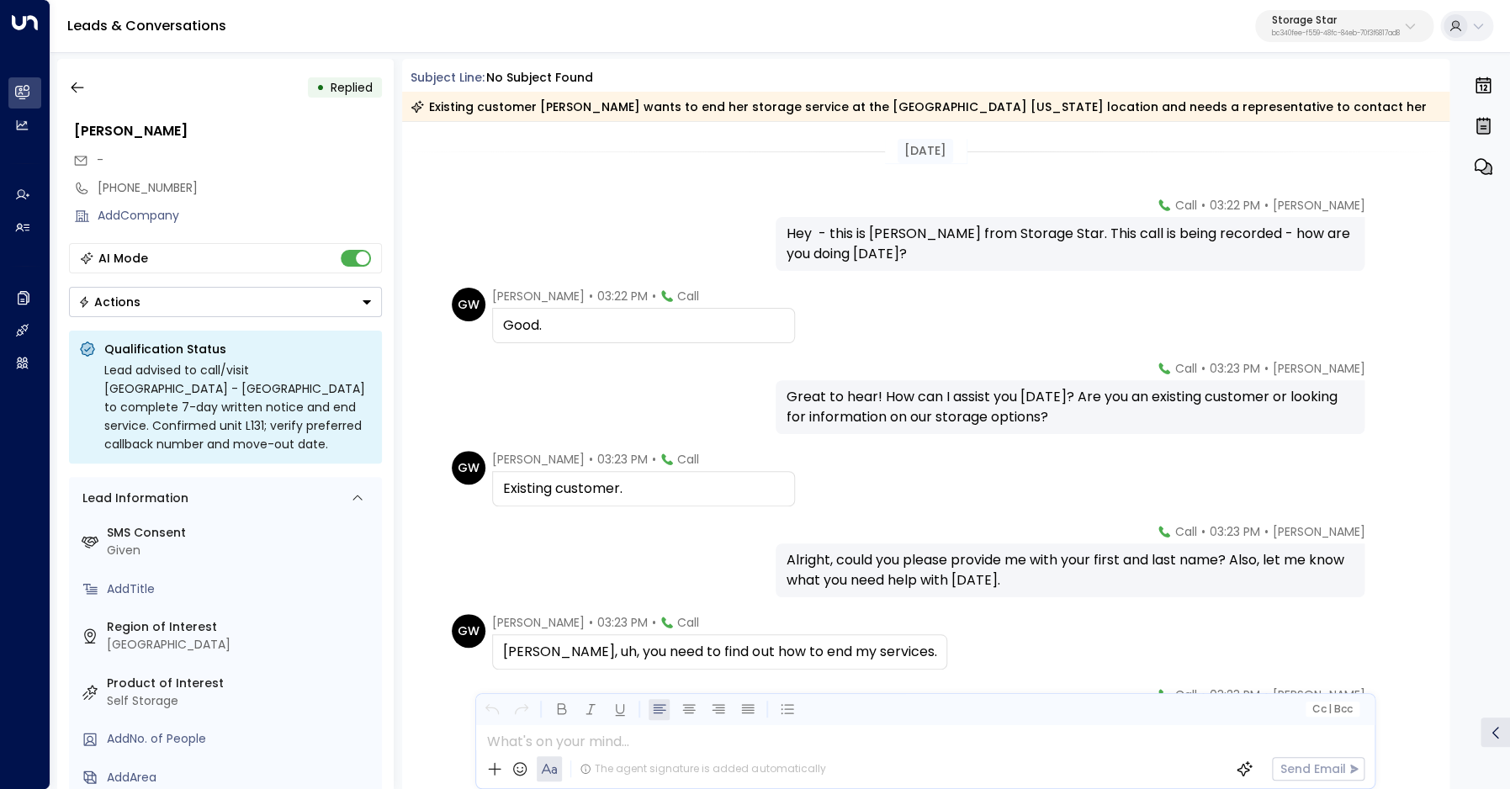
scroll to position [1, 0]
click at [77, 88] on icon "button" at bounding box center [77, 87] width 13 height 11
